Goal: Task Accomplishment & Management: Manage account settings

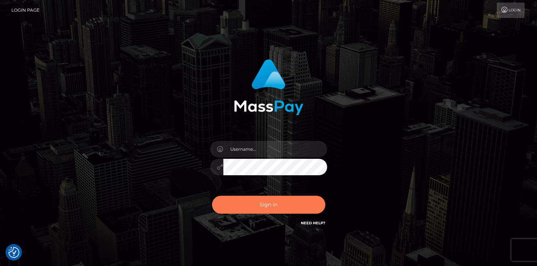
scroll to position [1, 0]
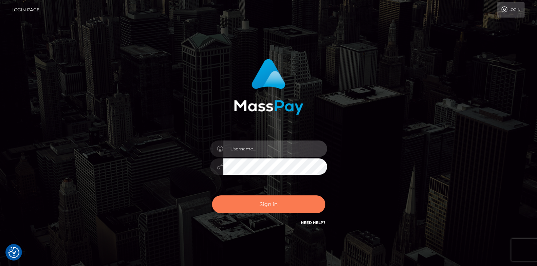
type input "mariolabugaj"
click at [273, 205] on button "Sign in" at bounding box center [268, 204] width 113 height 18
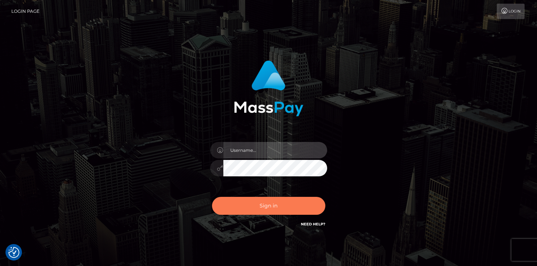
type input "mariolabugaj"
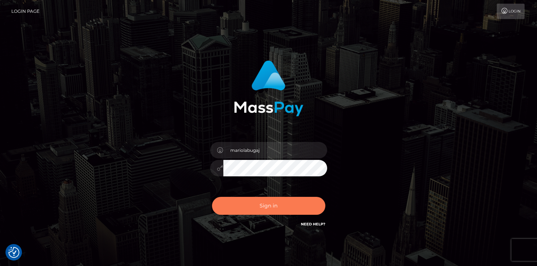
click at [283, 207] on button "Sign in" at bounding box center [268, 206] width 113 height 18
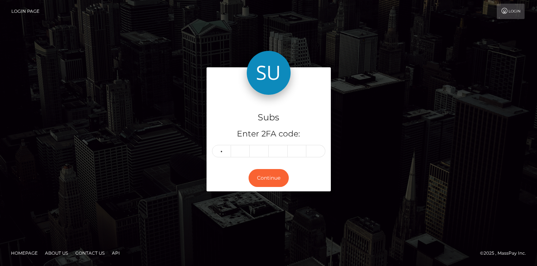
type input "8"
type input "2"
type input "1"
type input "2"
type input "9"
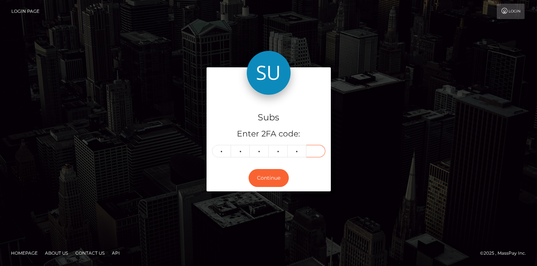
type input "3"
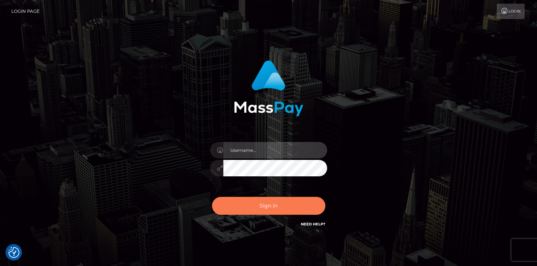
type input "mariolabugaj"
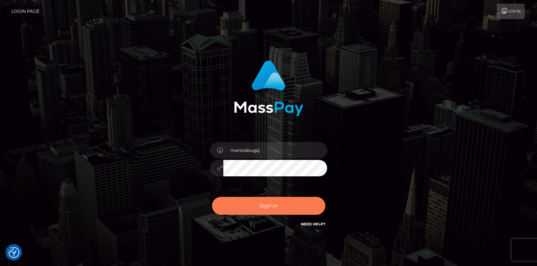
click at [281, 207] on button "Sign in" at bounding box center [268, 206] width 113 height 18
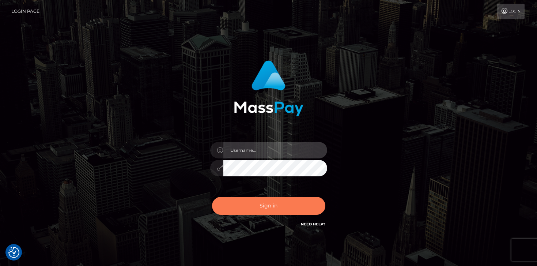
type input "mariolabugaj"
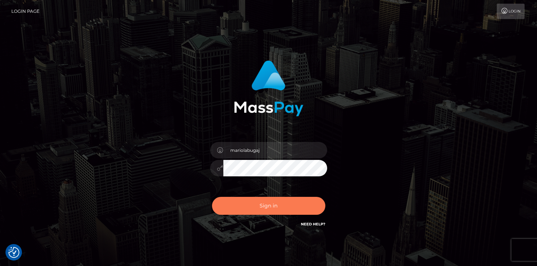
click at [270, 209] on button "Sign in" at bounding box center [268, 206] width 113 height 18
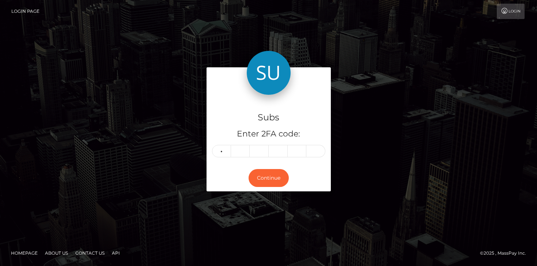
type input "3"
type input "1"
type input "5"
type input "9"
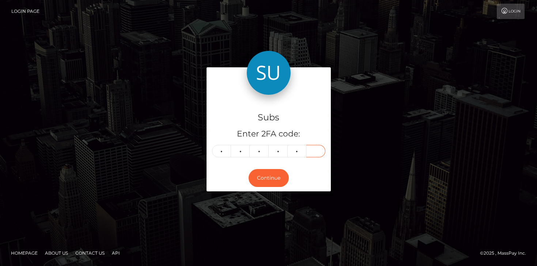
type input "5"
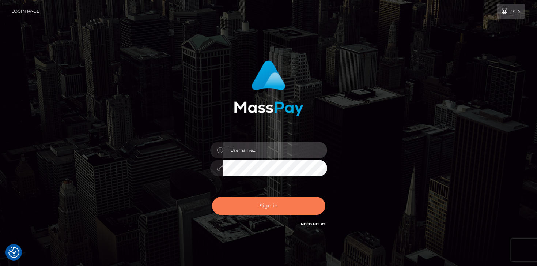
type input "mariolabugaj"
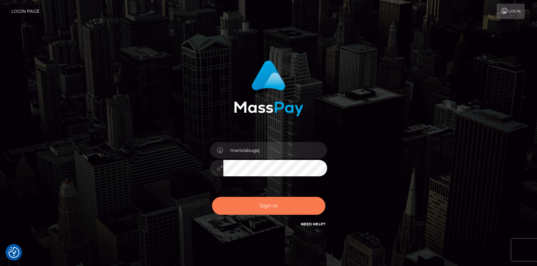
click at [277, 207] on button "Sign in" at bounding box center [268, 206] width 113 height 18
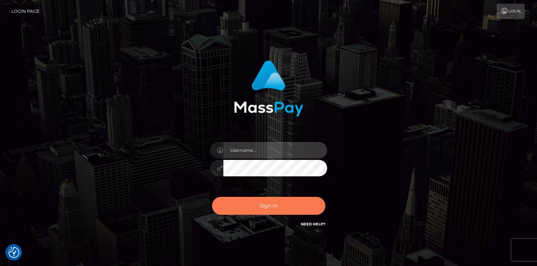
type input "mariolabugaj"
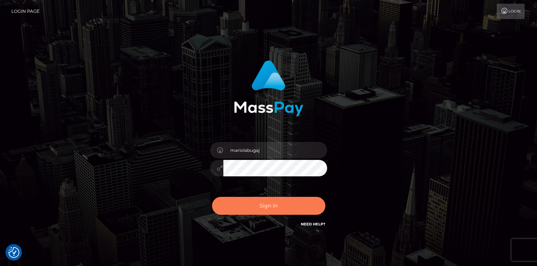
click at [314, 205] on button "Sign in" at bounding box center [268, 206] width 113 height 18
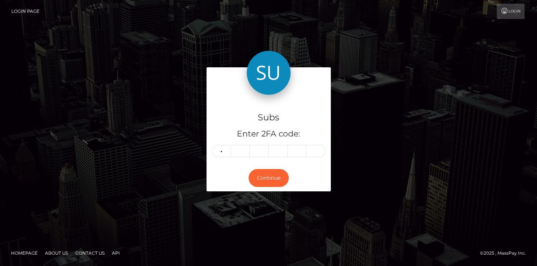
type input "0"
type input "6"
type input "2"
type input "4"
type input "6"
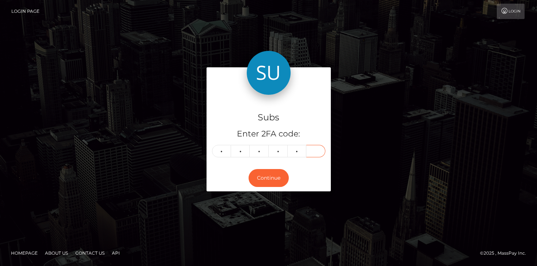
type input "3"
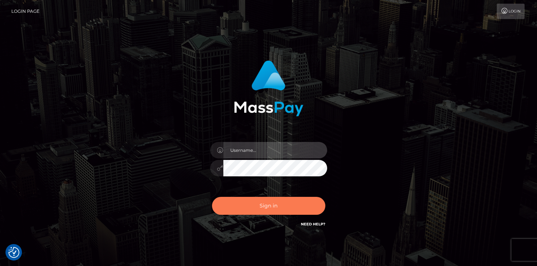
type input "mariolabugaj"
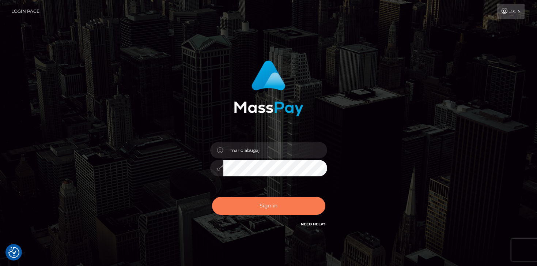
click at [284, 207] on button "Sign in" at bounding box center [268, 206] width 113 height 18
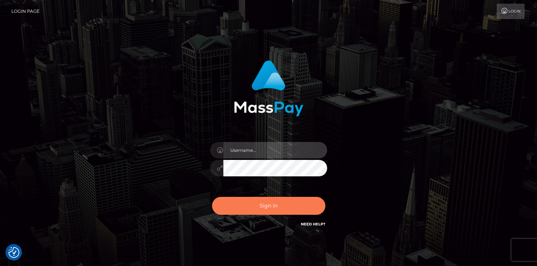
type input "mariolabugaj"
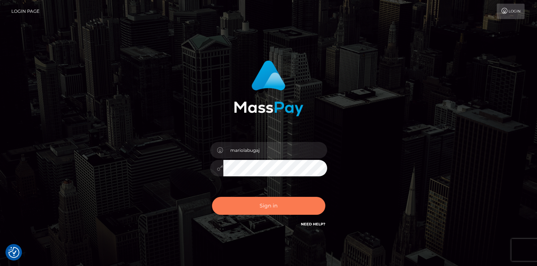
click at [265, 208] on button "Sign in" at bounding box center [268, 206] width 113 height 18
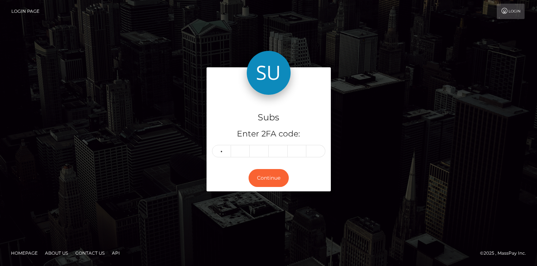
type input "4"
type input "1"
type input "8"
type input "4"
type input "9"
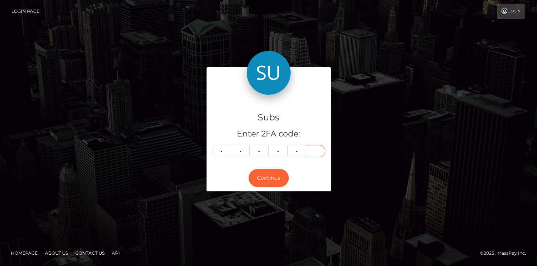
type input "7"
